Goal: Communication & Community: Answer question/provide support

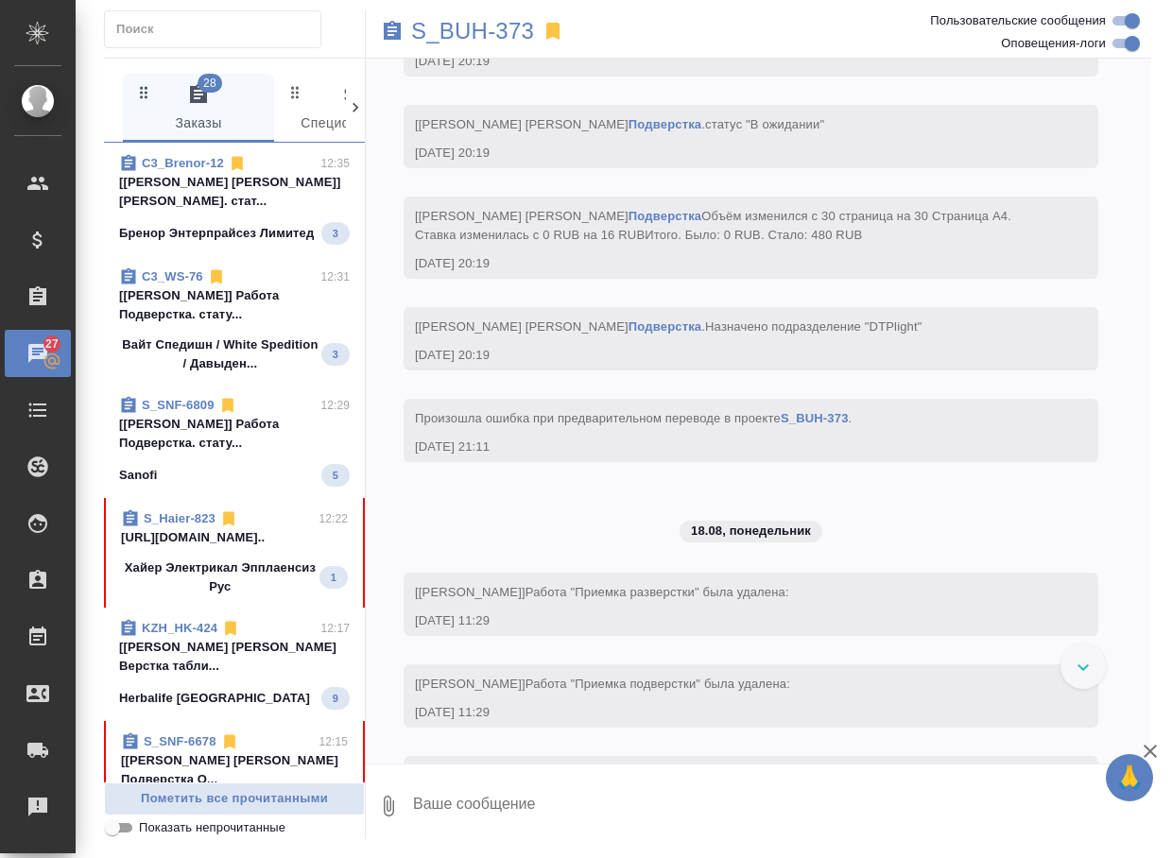
click at [214, 596] on p "Хайер Электрикал Эпплаенсиз Рус" at bounding box center [220, 578] width 199 height 38
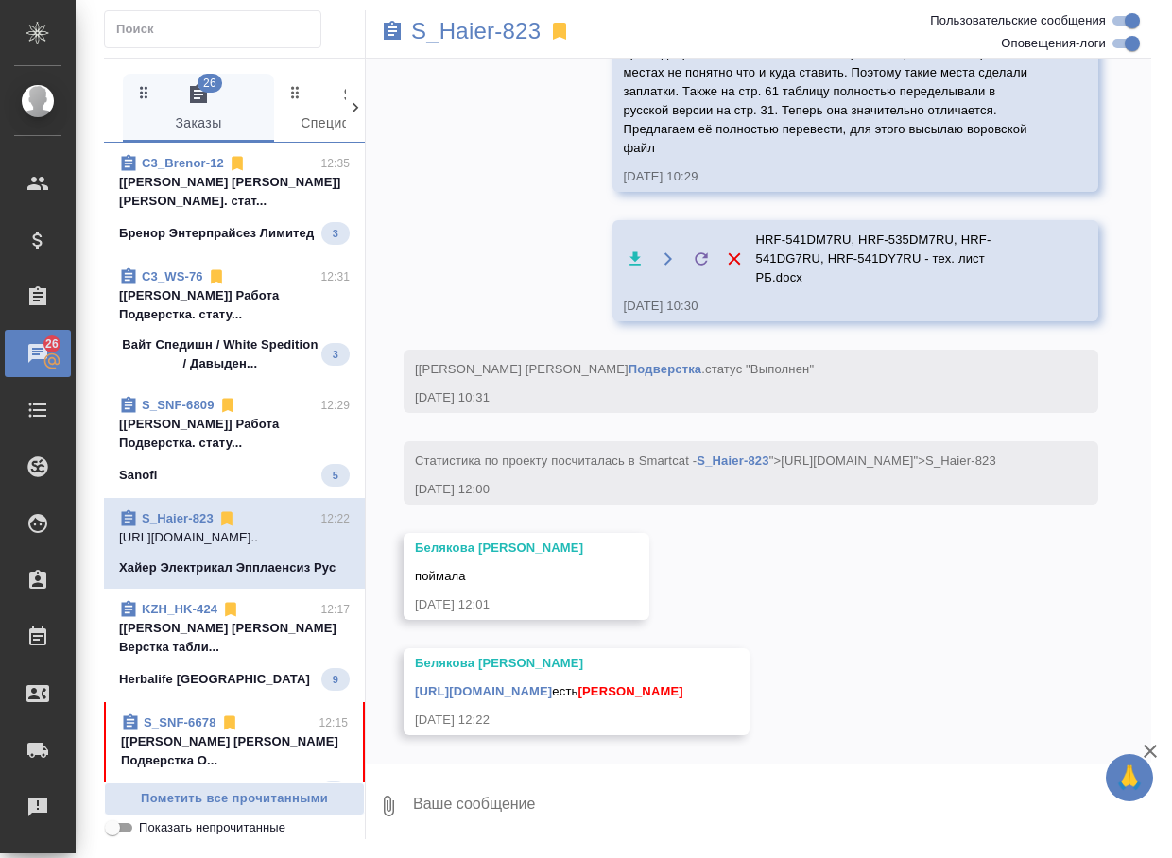
scroll to position [22648, 0]
click at [552, 684] on link "[URL][DOMAIN_NAME]" at bounding box center [483, 691] width 137 height 14
click at [486, 789] on textarea at bounding box center [781, 806] width 740 height 64
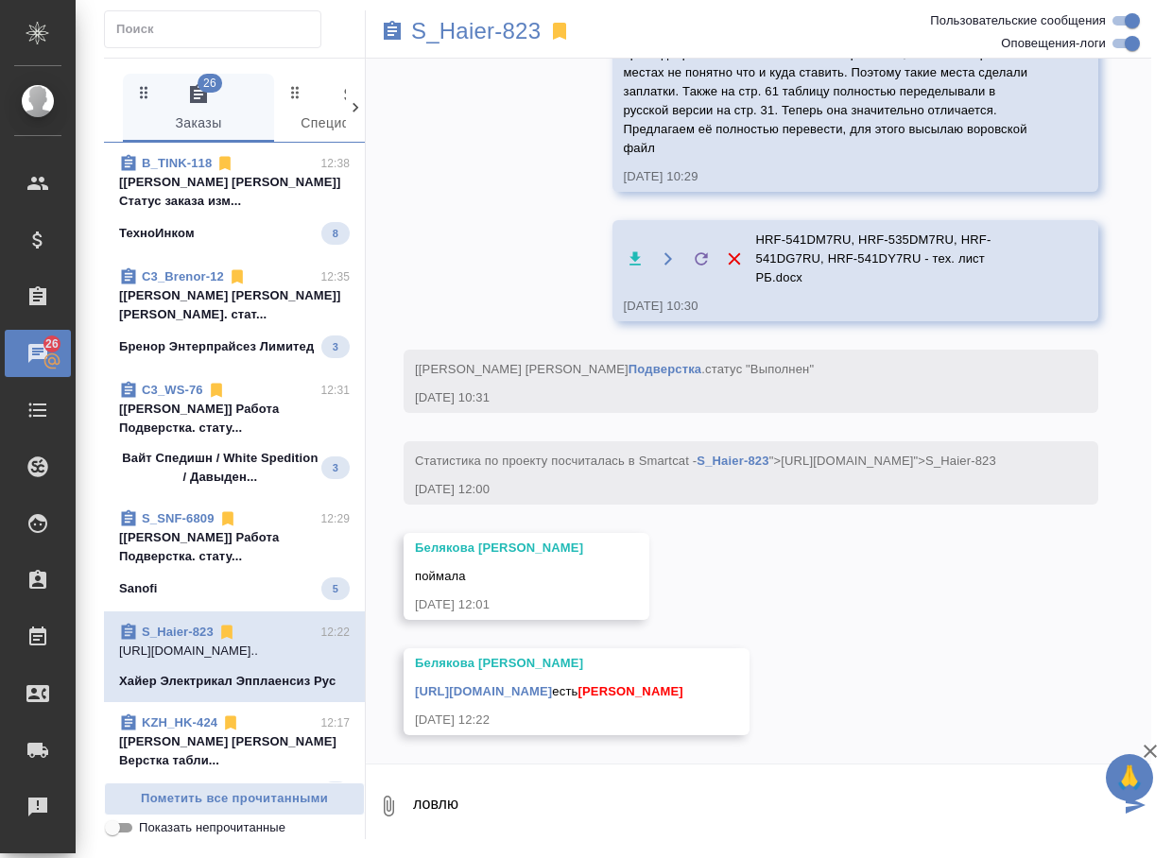
type textarea "ловлю"
click at [492, 22] on p "S_Haier-823" at bounding box center [476, 31] width 130 height 19
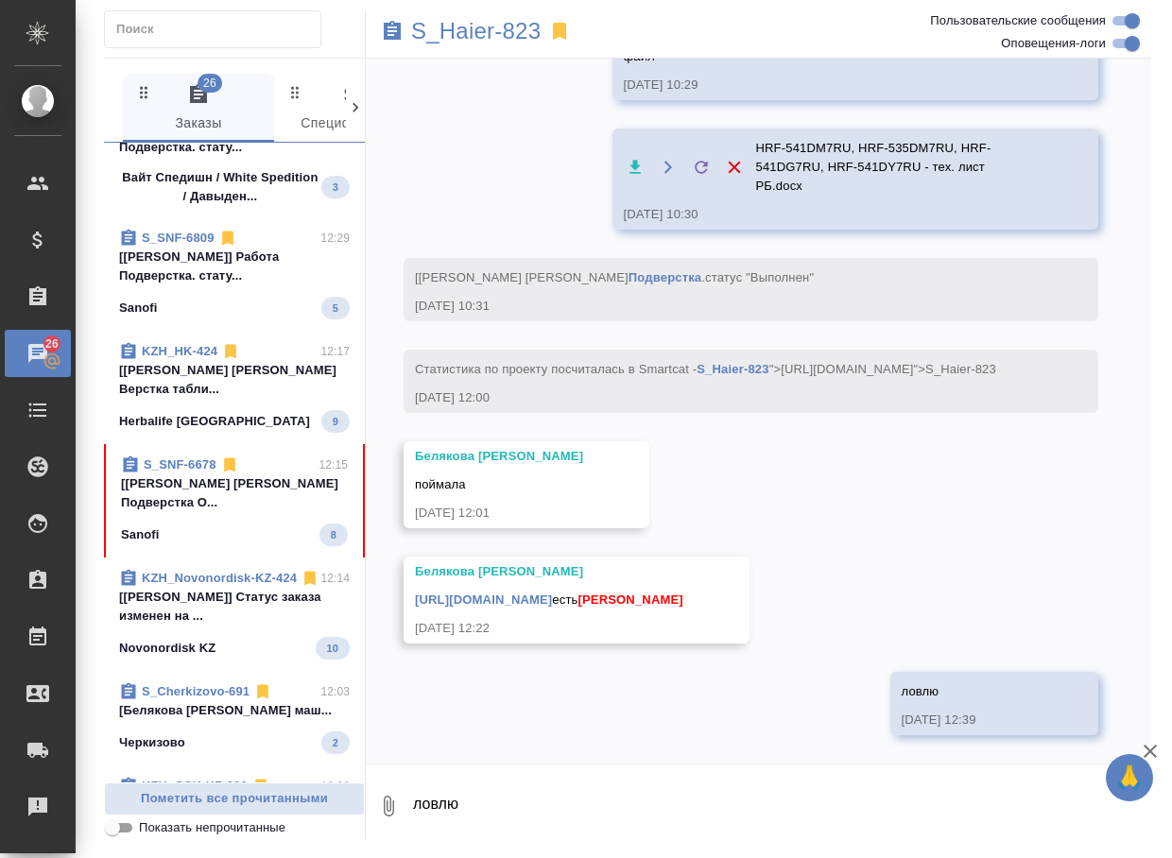
scroll to position [378, 0]
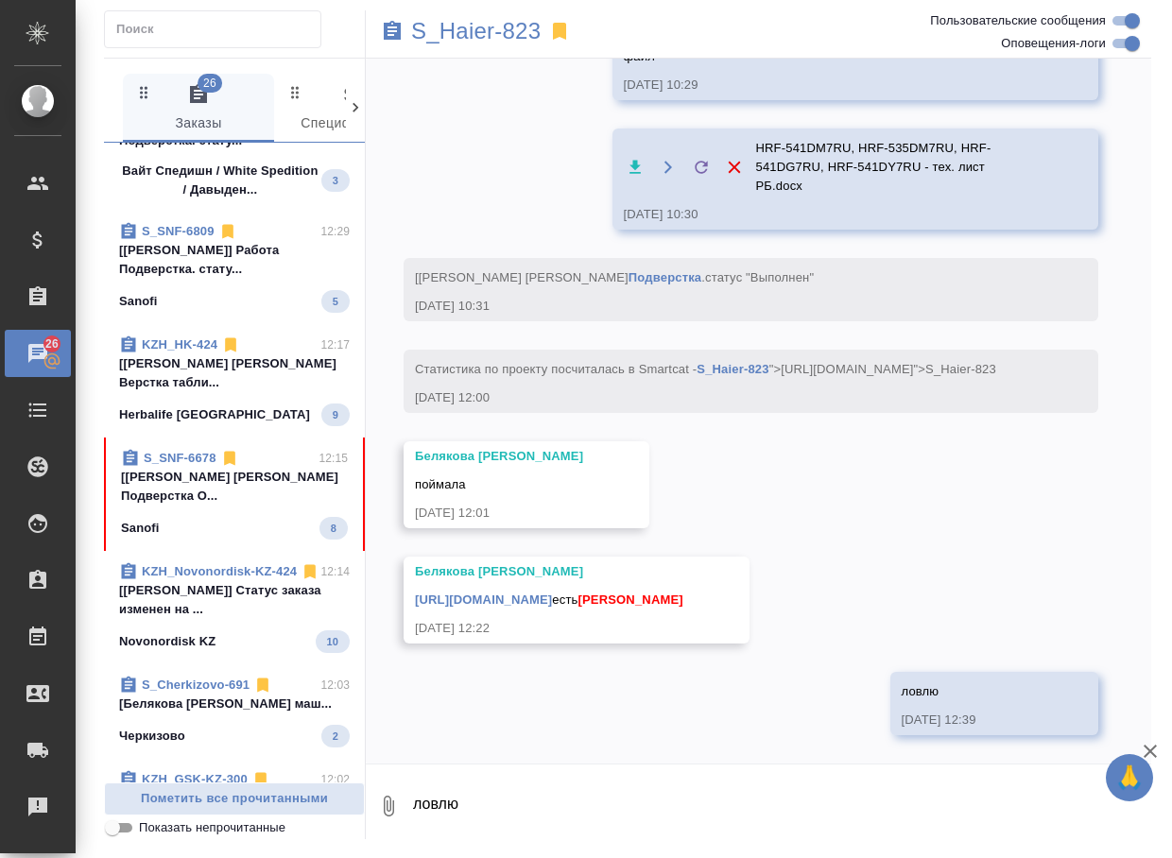
click at [177, 506] on p "[[PERSON_NAME] [PERSON_NAME] Подверстка О..." at bounding box center [234, 487] width 227 height 38
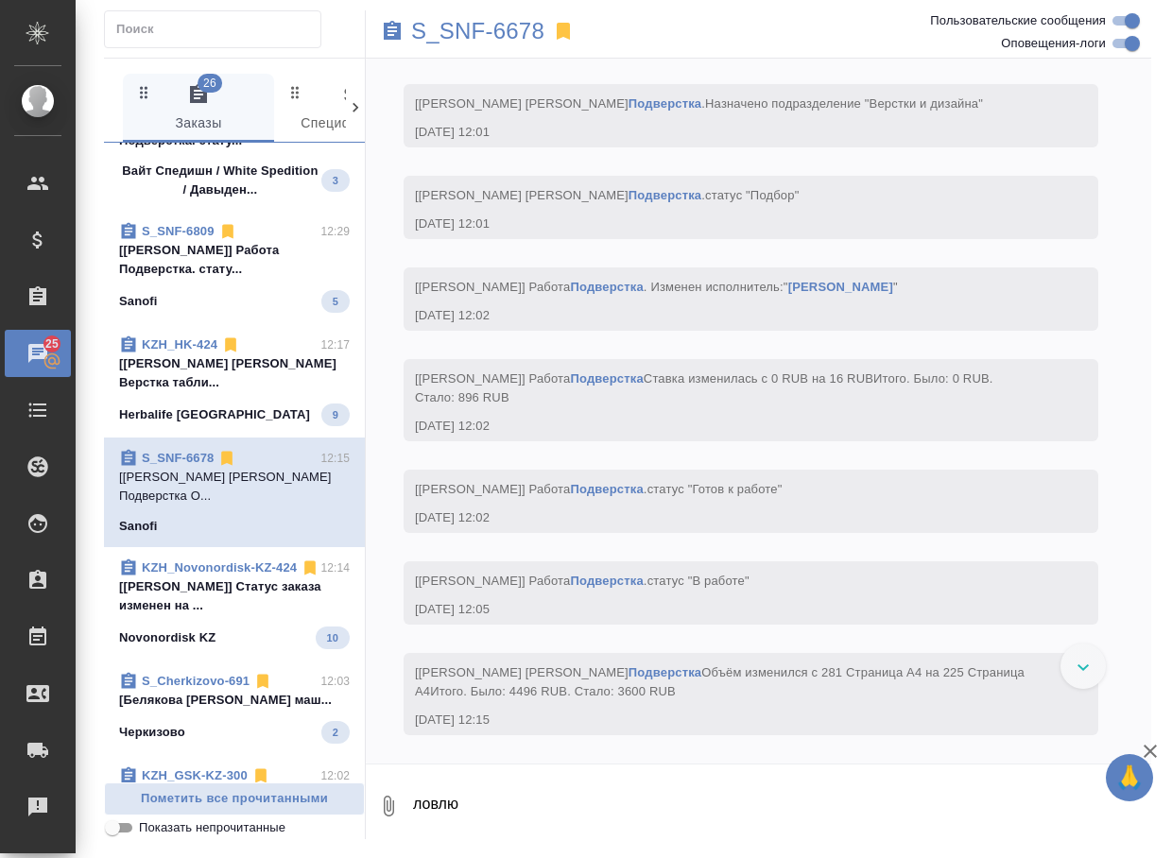
scroll to position [45499, 0]
click at [1117, 43] on input "Оповещения-логи" at bounding box center [1132, 43] width 68 height 23
checkbox input "false"
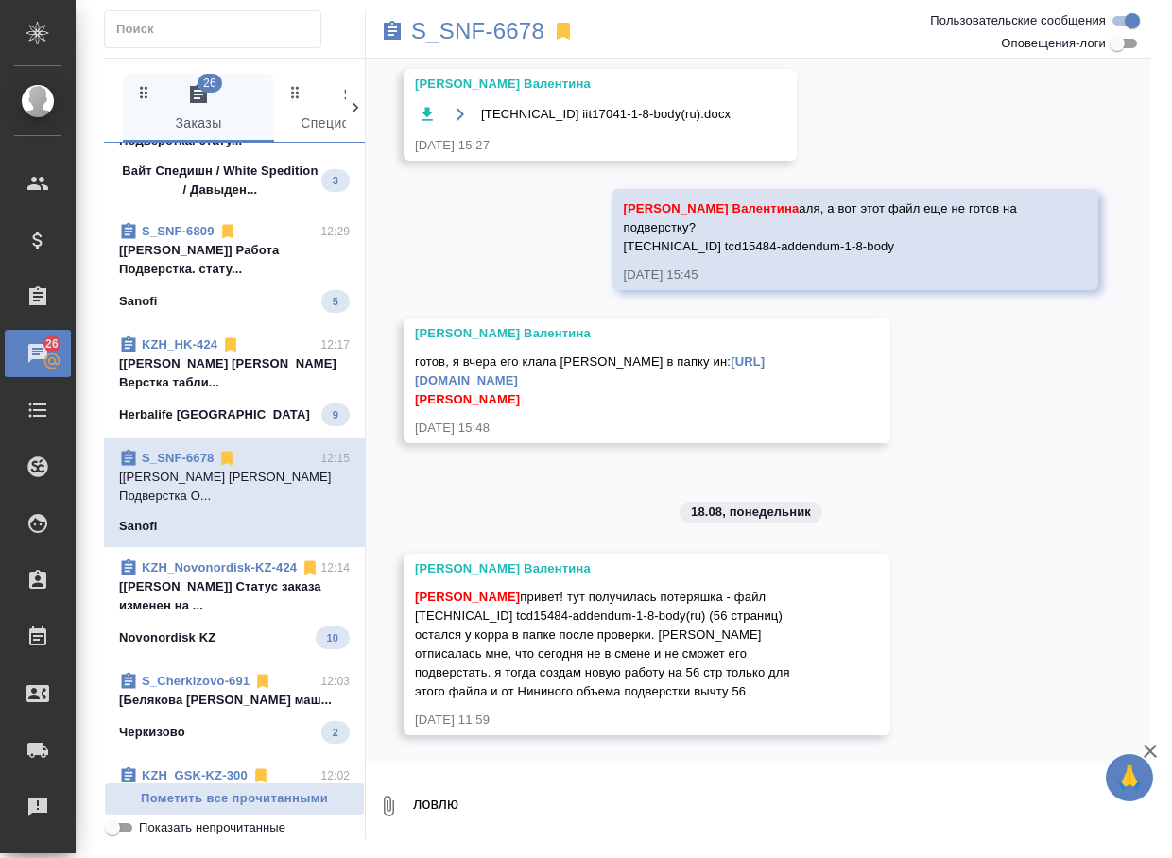
scroll to position [3753, 0]
click at [471, 805] on textarea "ловлю" at bounding box center [781, 806] width 740 height 64
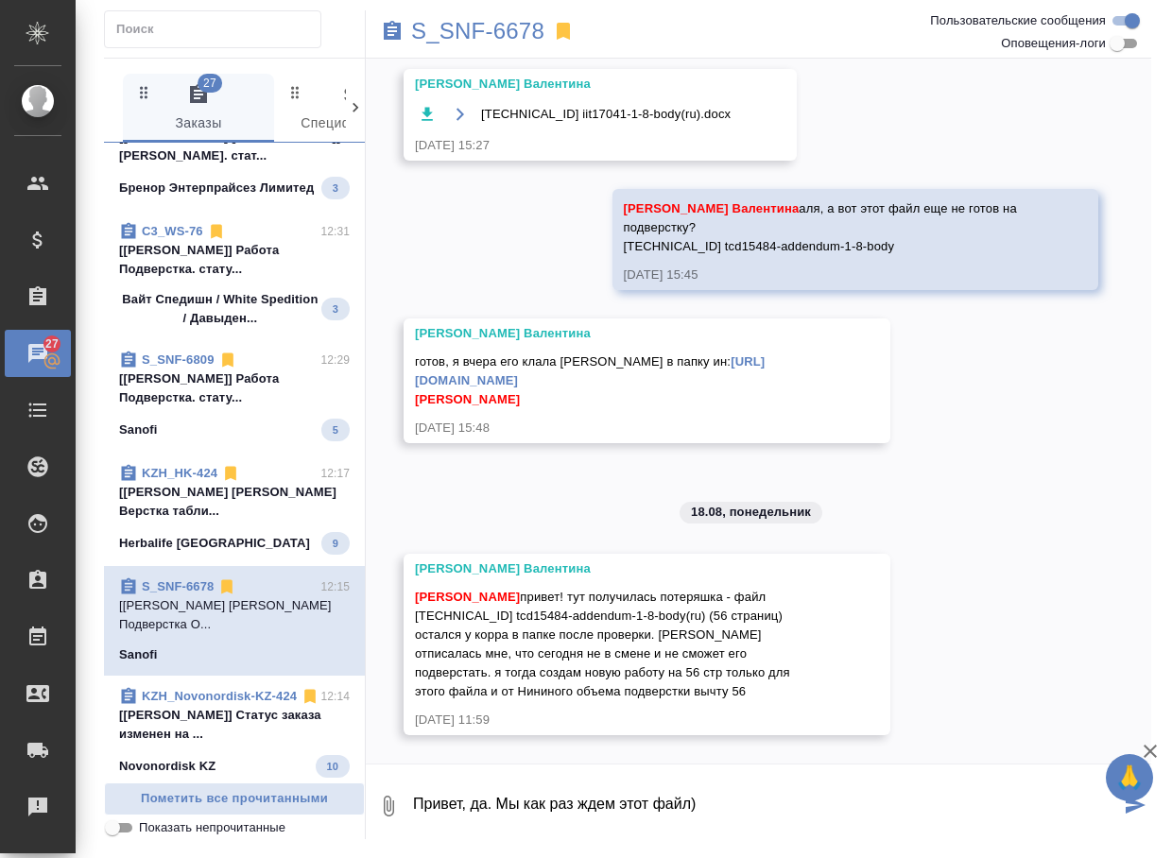
type textarea "Привет, да. Мы как раз ждем этот файл)"
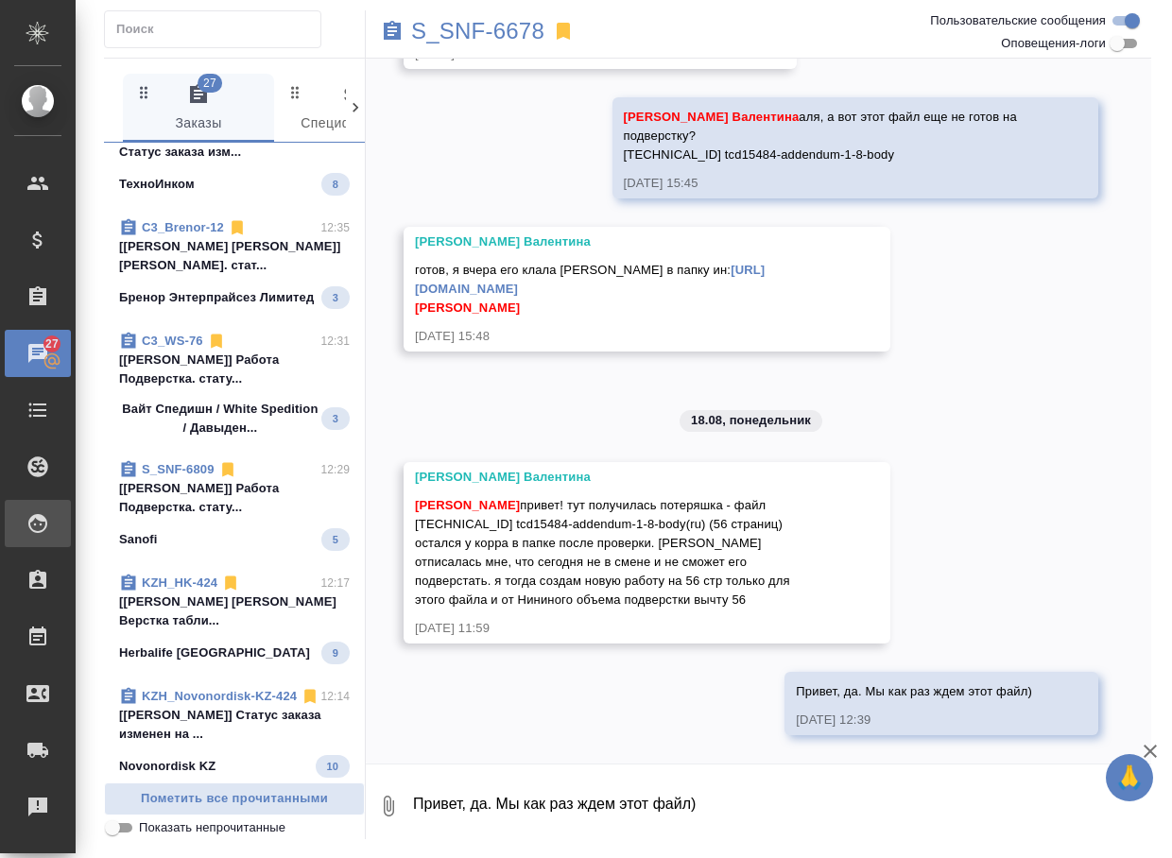
scroll to position [0, 0]
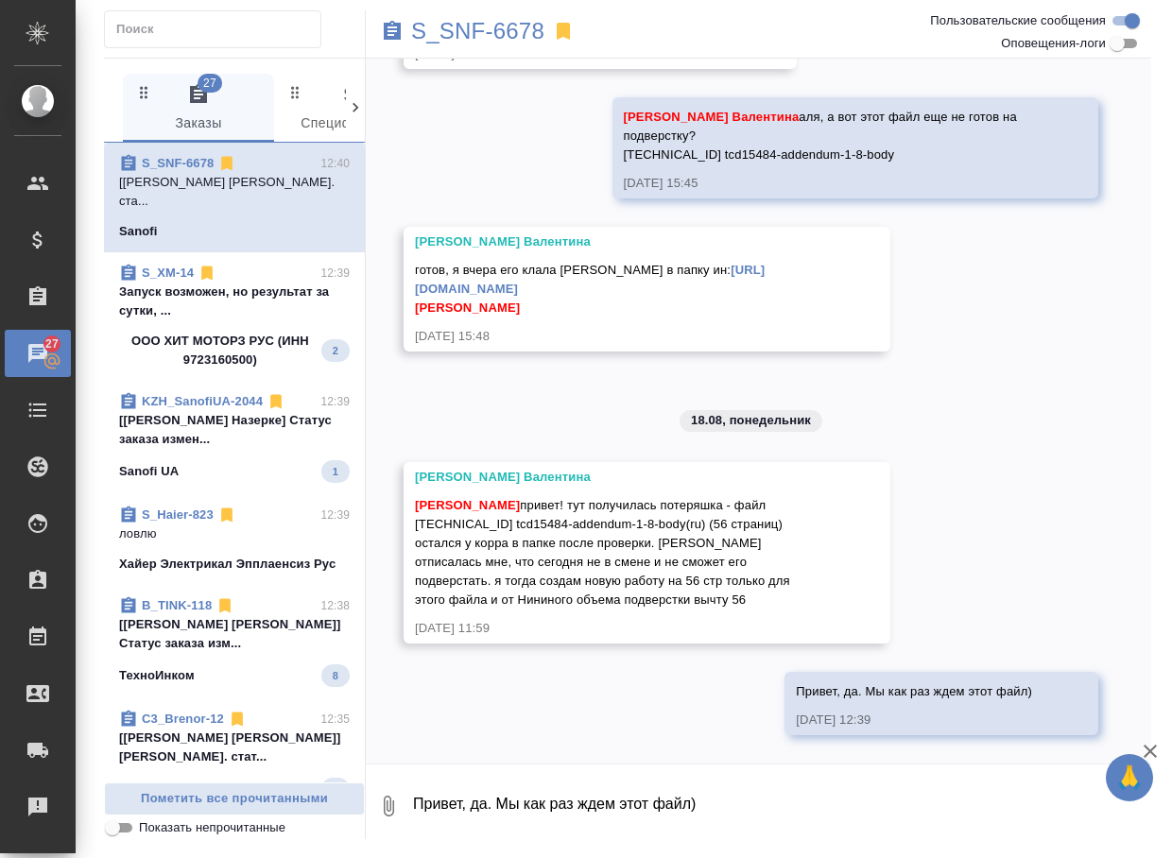
click at [455, 797] on textarea "Привет, да. Мы как раз ждем этот файл)" at bounding box center [781, 806] width 740 height 64
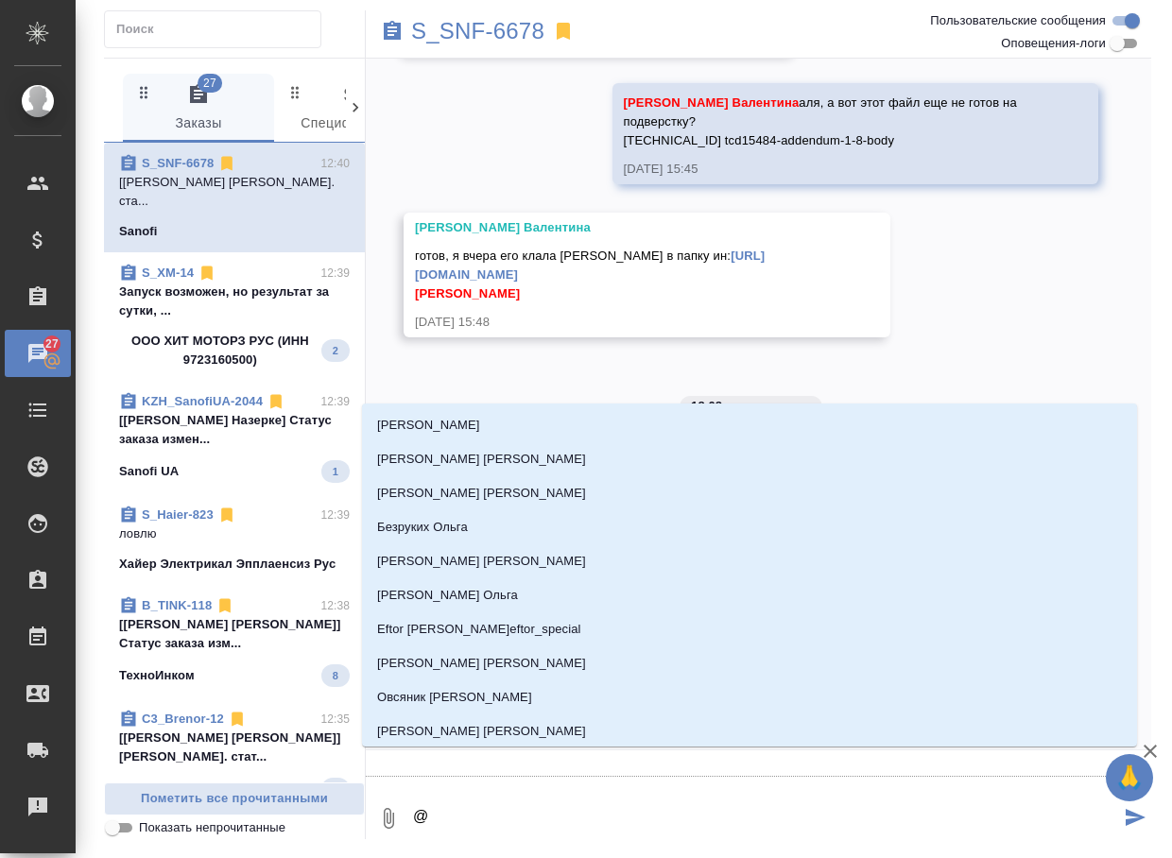
type textarea "@г"
type input "г"
type textarea "@го"
type input "го"
type textarea "@гор"
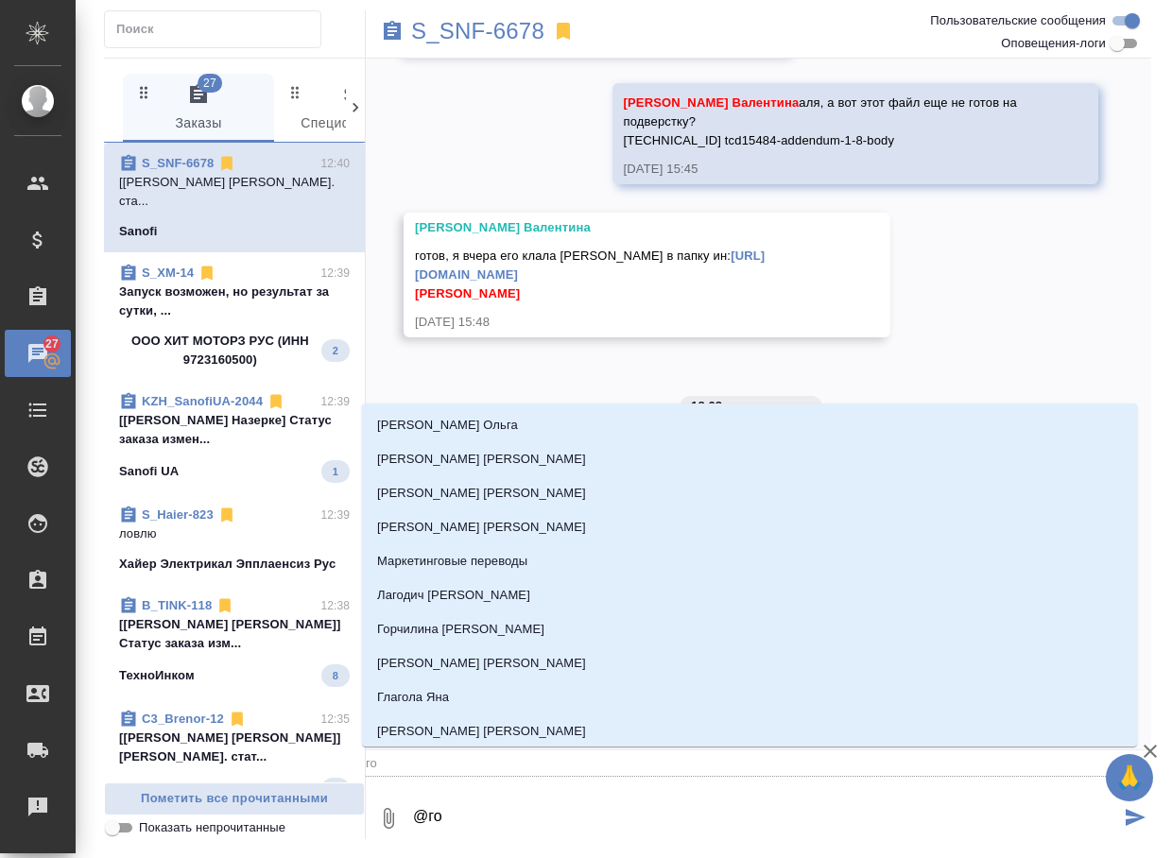
type input "гор"
type textarea "@горш"
type input "горш"
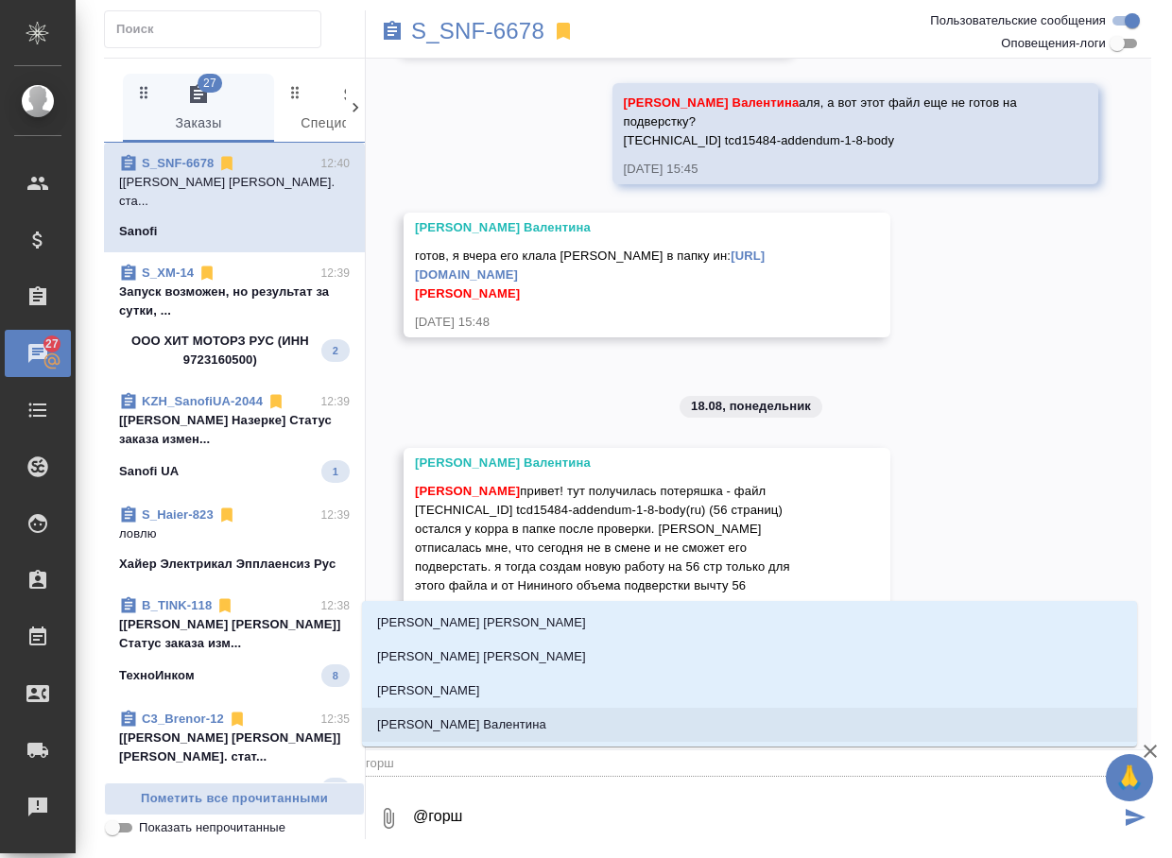
click at [474, 728] on p "[PERSON_NAME] Валентина" at bounding box center [461, 725] width 169 height 19
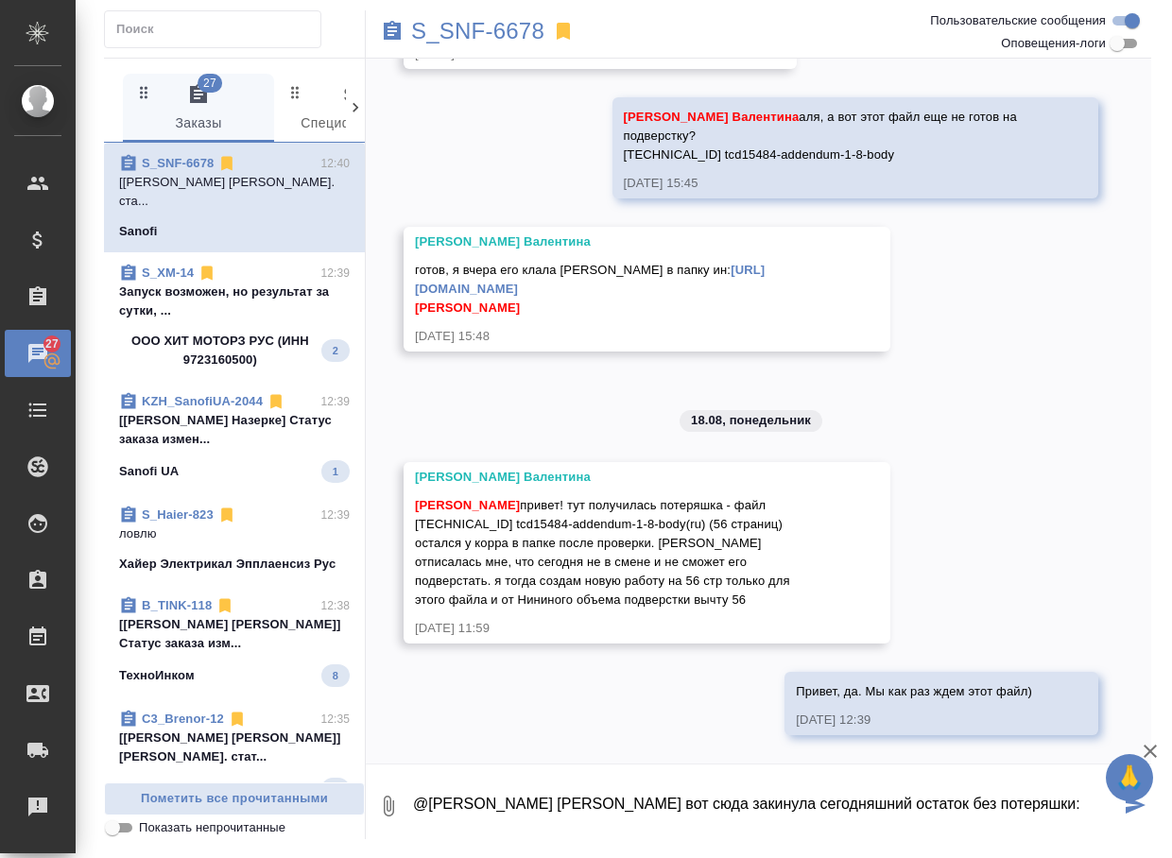
paste textarea "[URL][DOMAIN_NAME]"
type textarea "@[PERSON_NAME] [PERSON_NAME] вот сюда закинула сегодняшний остаток без потеряшк…"
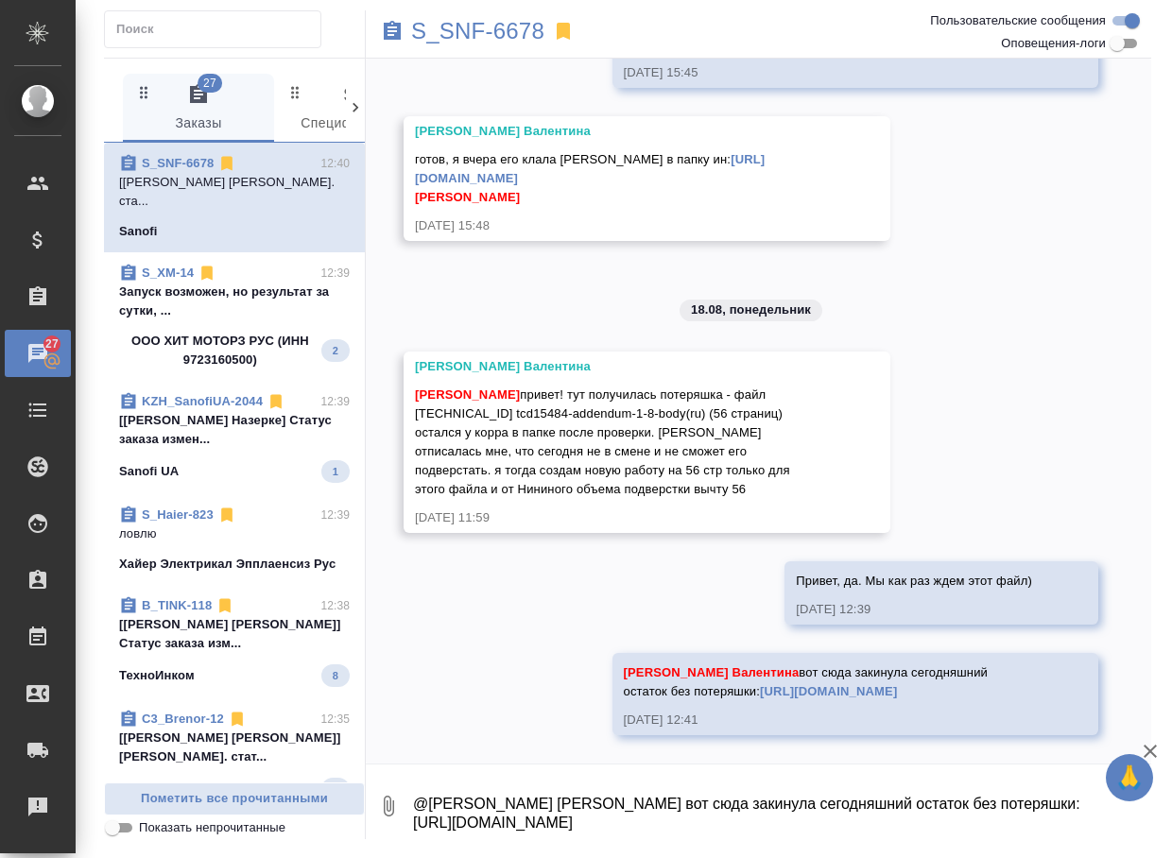
scroll to position [3993, 0]
